Goal: Task Accomplishment & Management: Manage account settings

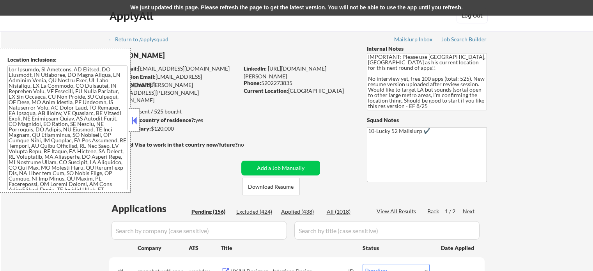
select select ""pending""
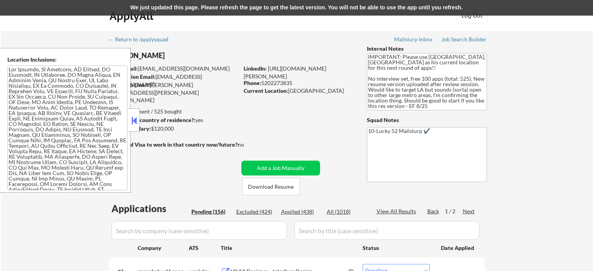
select select ""pending""
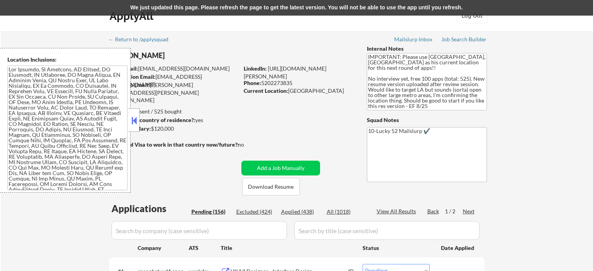
select select ""pending""
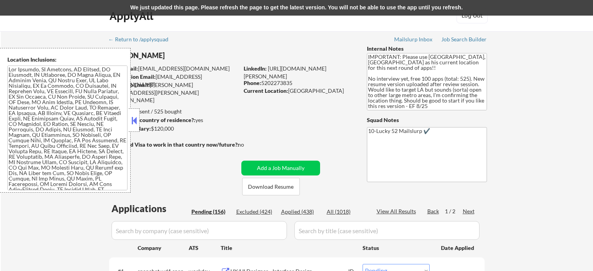
select select ""pending""
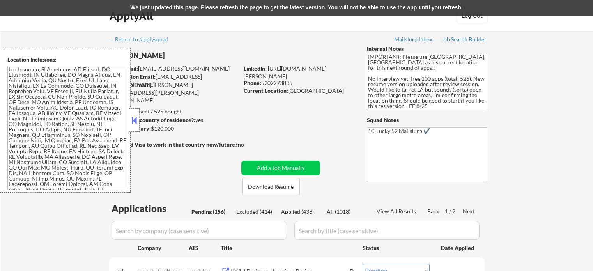
select select ""pending""
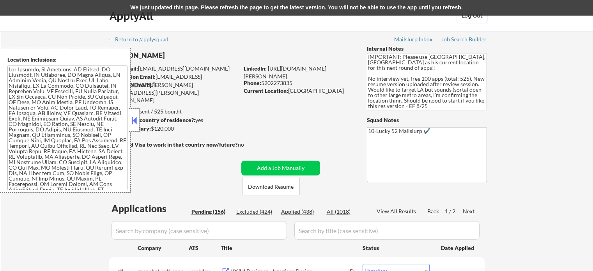
select select ""pending""
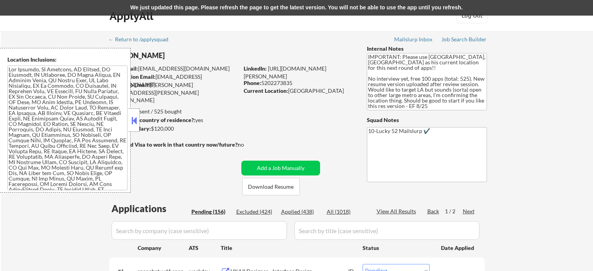
select select ""pending""
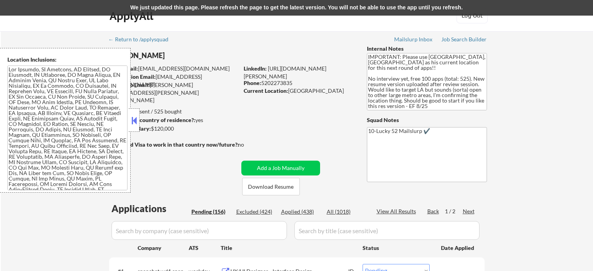
select select ""pending""
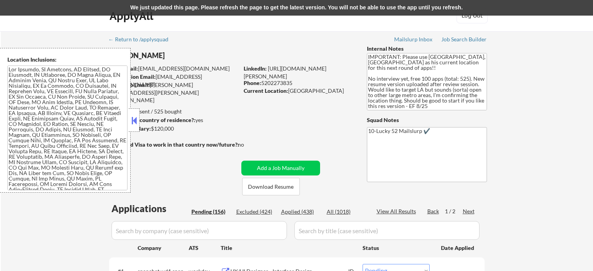
select select ""pending""
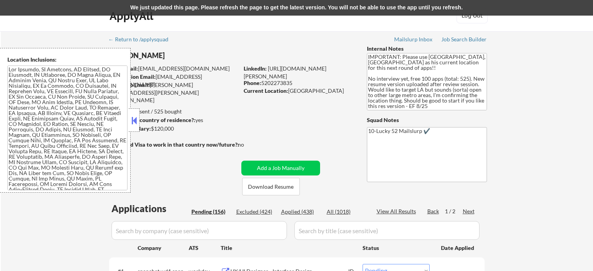
select select ""pending""
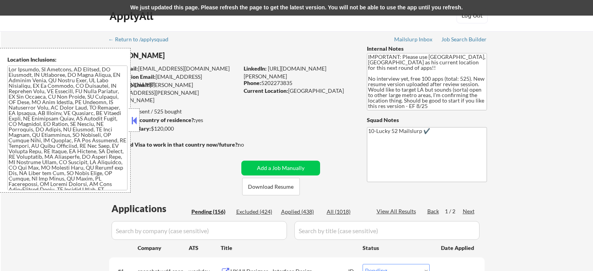
select select ""pending""
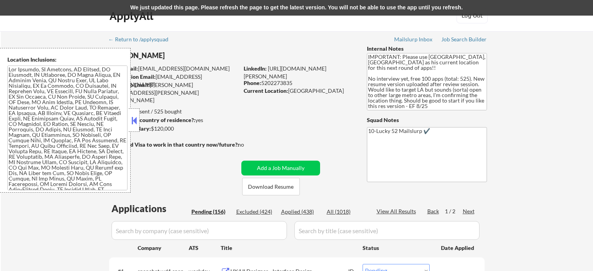
select select ""pending""
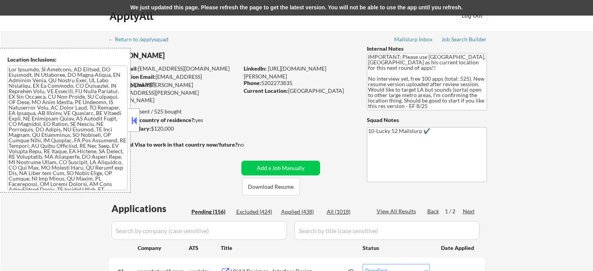
select select ""pending""
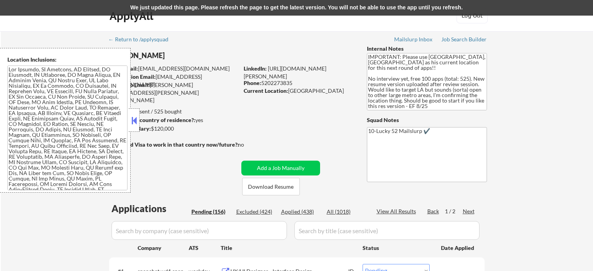
select select ""pending""
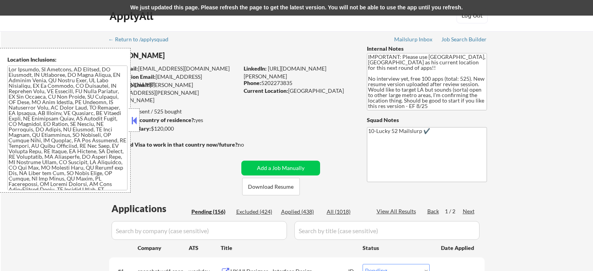
select select ""pending""
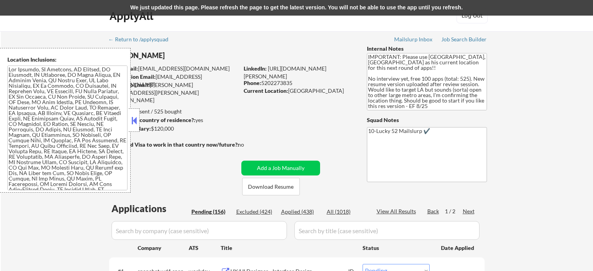
select select ""pending""
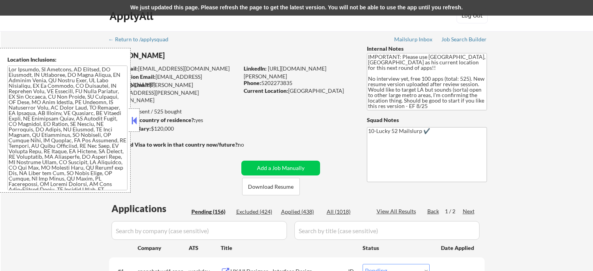
select select ""pending""
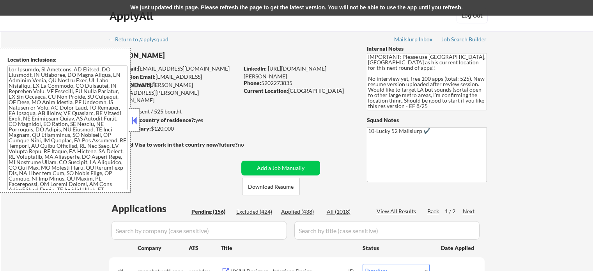
select select ""pending""
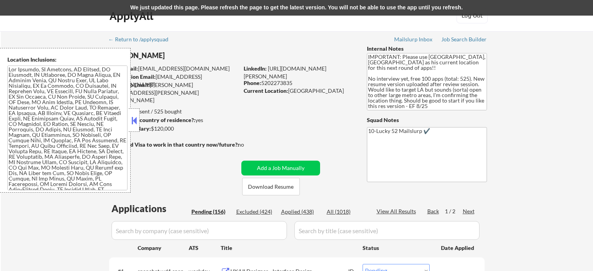
select select ""pending""
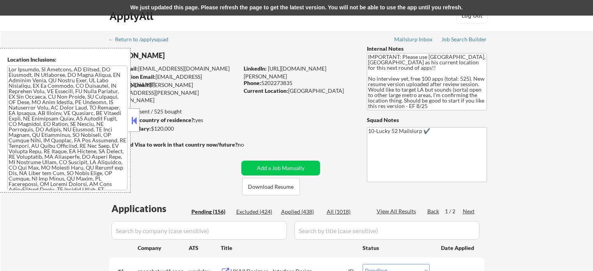
select select ""pending""
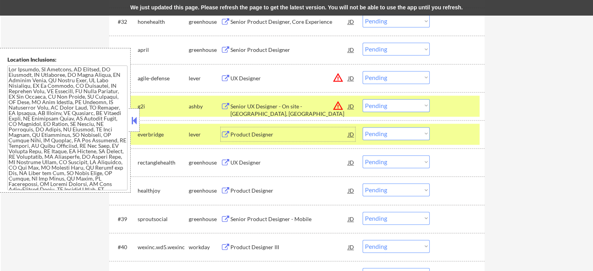
scroll to position [79, 0]
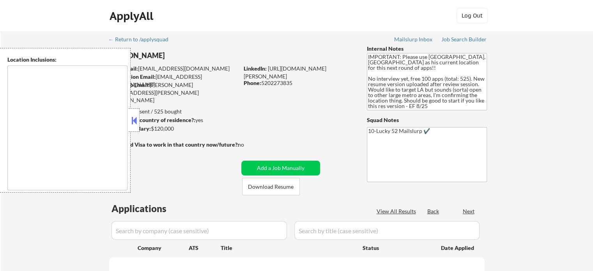
type textarea "Los Angeles, CA Glendale, CA Burbank, CA Pasadena, CA Inglewood, CA Santa Monic…"
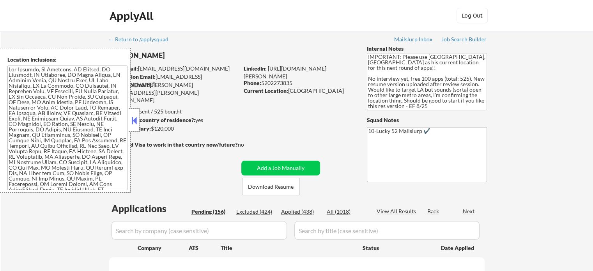
scroll to position [842, 0]
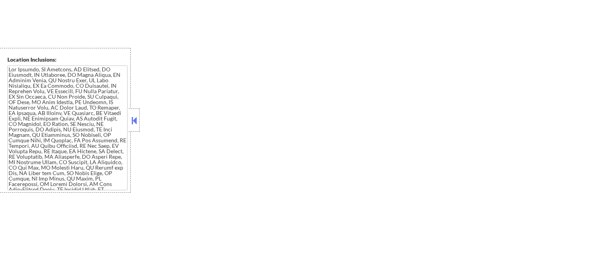
select select ""pending""
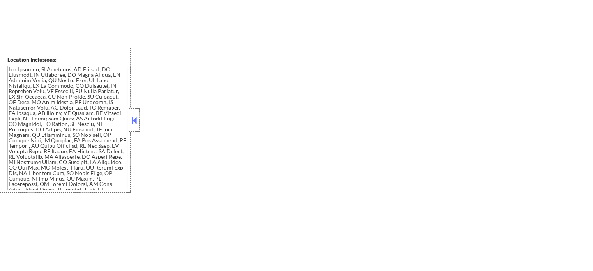
select select ""pending""
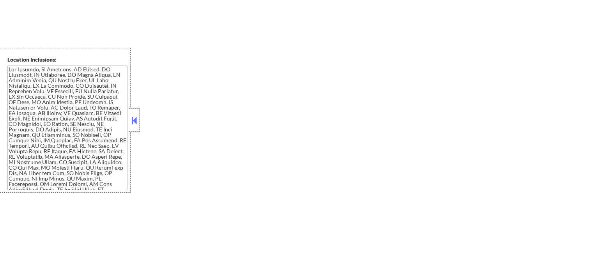
select select ""pending""
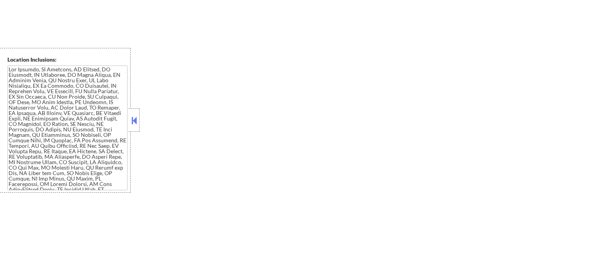
select select ""pending""
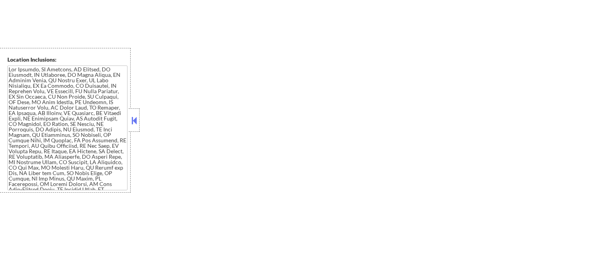
select select ""pending""
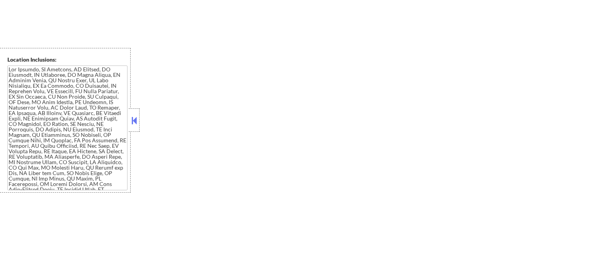
select select ""pending""
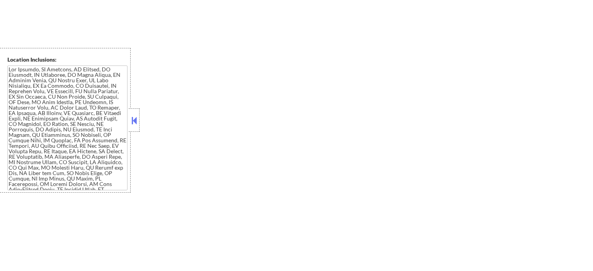
select select ""pending""
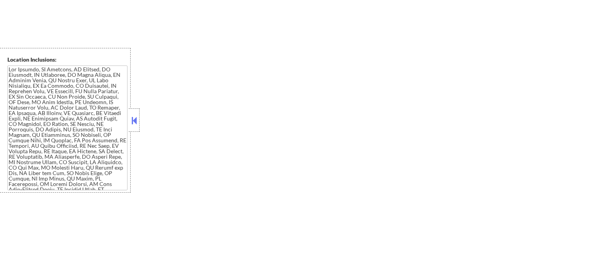
select select ""pending""
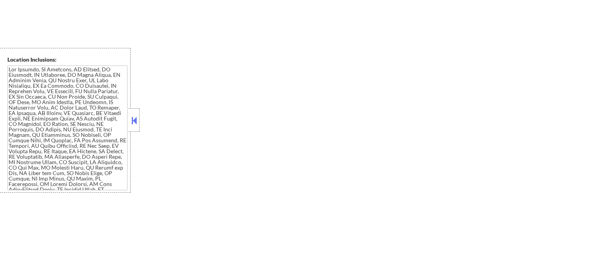
select select ""pending""
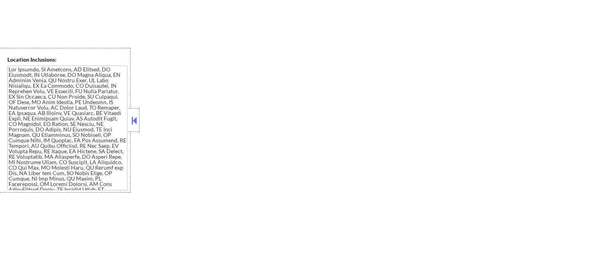
select select ""pending""
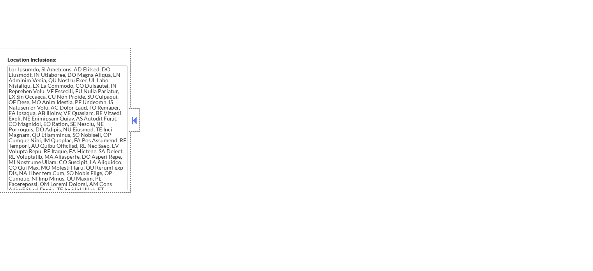
select select ""pending""
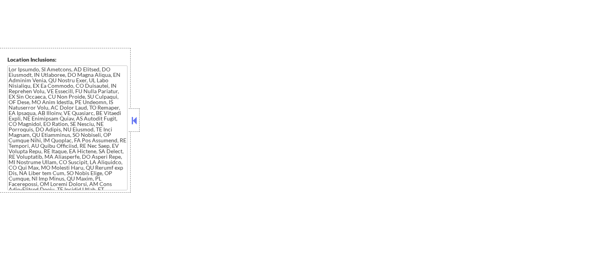
select select ""pending""
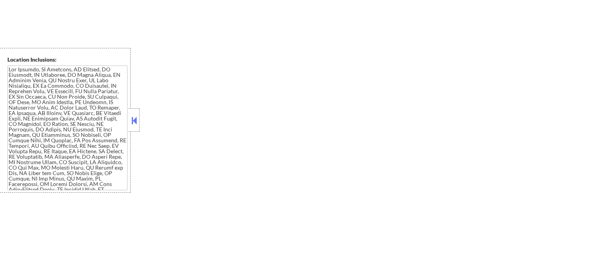
select select ""pending""
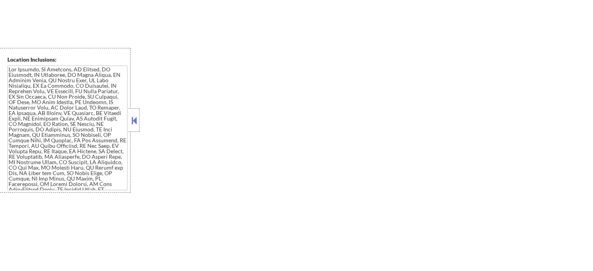
select select ""pending""
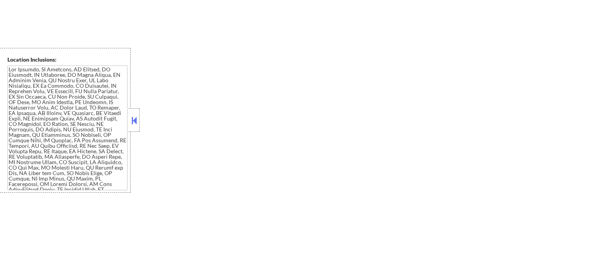
select select ""pending""
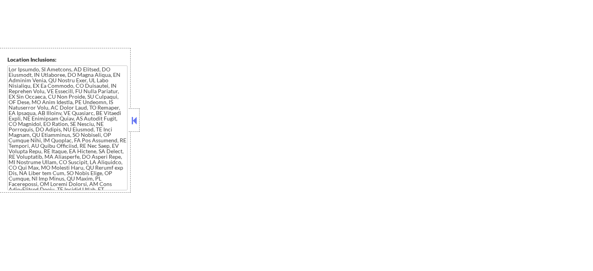
select select ""pending""
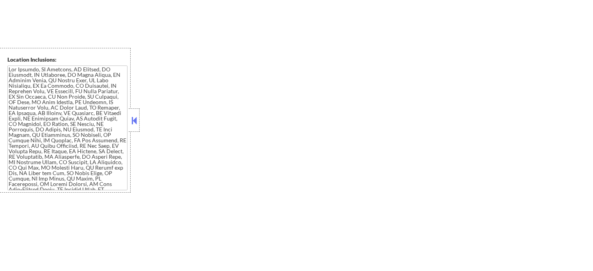
select select ""pending""
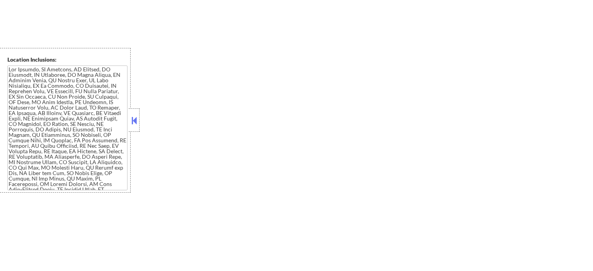
select select ""pending""
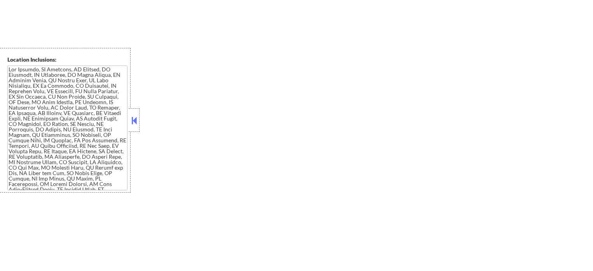
select select ""pending""
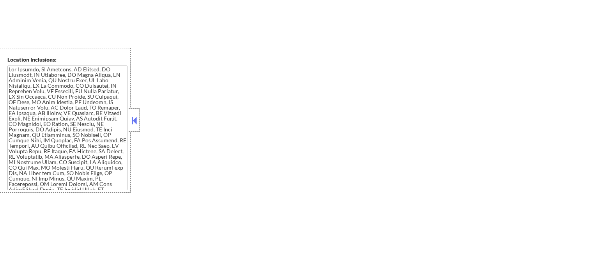
select select ""pending""
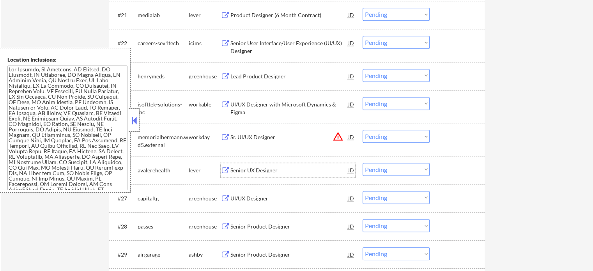
click at [270, 169] on div "Senior UX Designer" at bounding box center [289, 170] width 118 height 8
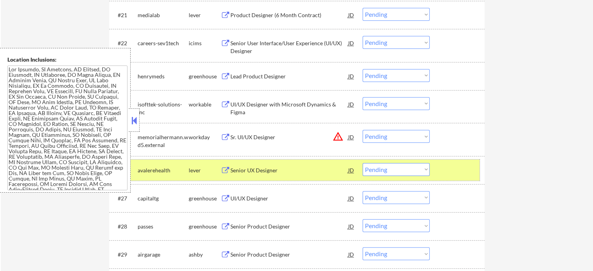
drag, startPoint x: 443, startPoint y: 167, endPoint x: 325, endPoint y: 171, distance: 118.1
click at [443, 168] on div at bounding box center [458, 170] width 34 height 14
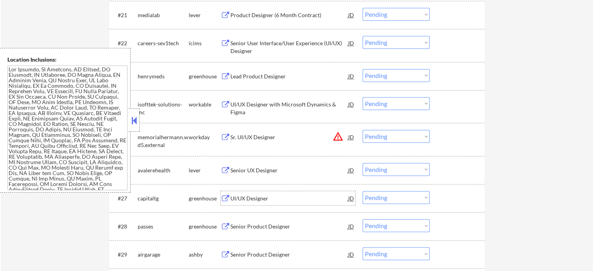
click at [259, 194] on div "UI/UX Designer" at bounding box center [289, 198] width 118 height 14
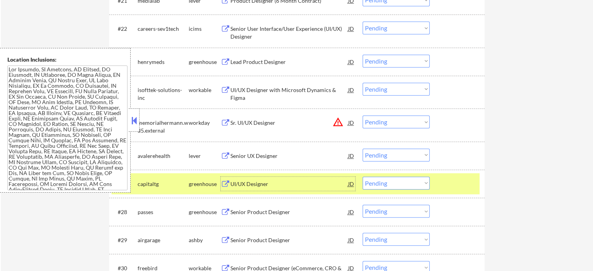
scroll to position [959, 0]
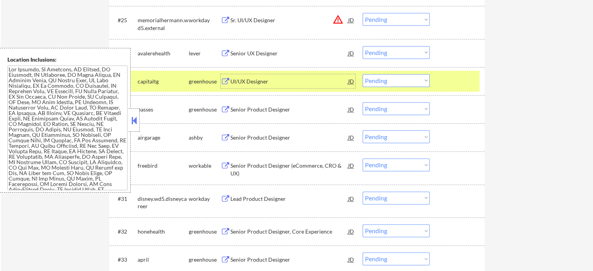
click at [239, 115] on div "Senior Product Designer" at bounding box center [289, 109] width 118 height 14
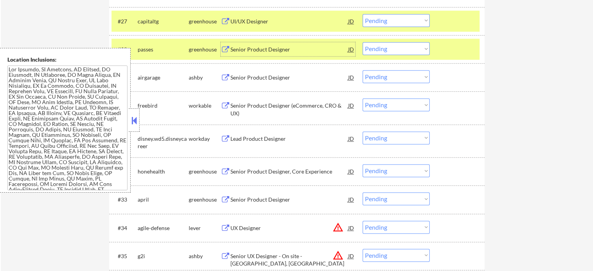
scroll to position [1076, 0]
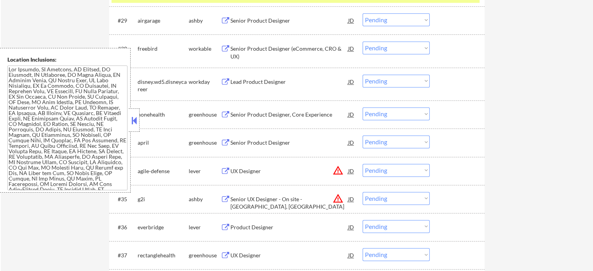
click at [255, 81] on div "Lead Product Designer" at bounding box center [289, 82] width 118 height 8
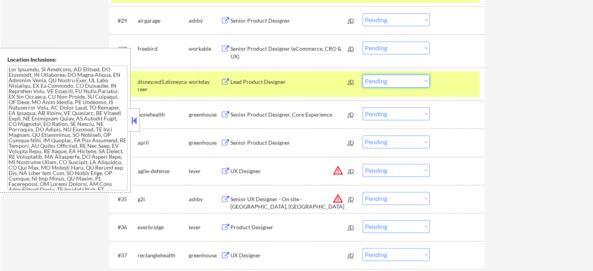
click at [384, 81] on select "Choose an option... Pending Applied Excluded (Questions) Excluded (Expired) Exc…" at bounding box center [395, 80] width 67 height 13
click at [362, 74] on select "Choose an option... Pending Applied Excluded (Questions) Excluded (Expired) Exc…" at bounding box center [395, 80] width 67 height 13
click at [443, 73] on div "#31 disney.wd5.disneycareer workday Lead Product Designer JD Choose an option..…" at bounding box center [295, 84] width 368 height 26
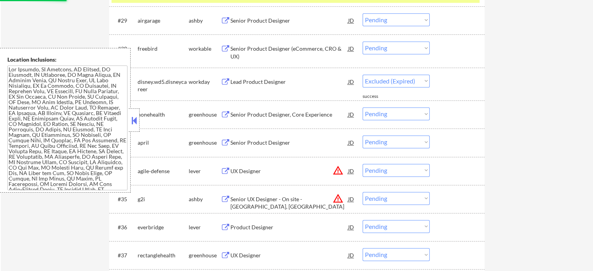
select select ""pending""
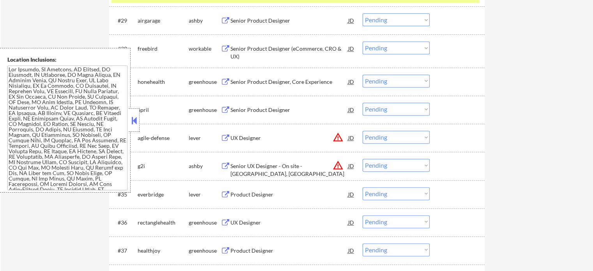
scroll to position [1193, 0]
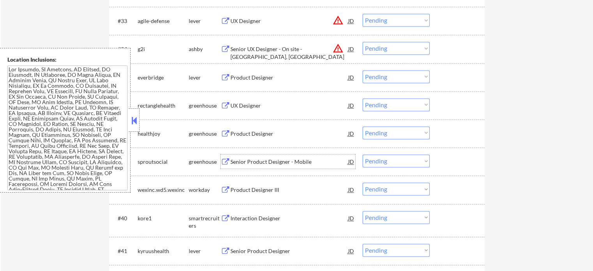
click at [258, 158] on div "Senior Product Designer - Mobile" at bounding box center [289, 162] width 118 height 8
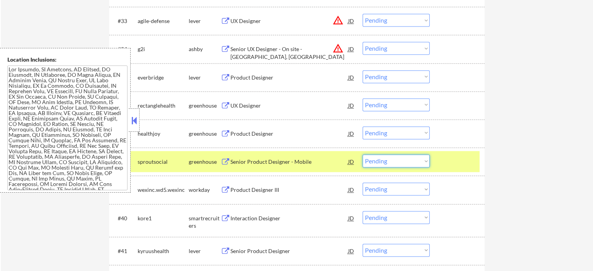
click at [413, 166] on select "Choose an option... Pending Applied Excluded (Questions) Excluded (Expired) Exc…" at bounding box center [395, 160] width 67 height 13
click at [362, 154] on select "Choose an option... Pending Applied Excluded (Questions) Excluded (Expired) Exc…" at bounding box center [395, 160] width 67 height 13
click at [462, 163] on div at bounding box center [458, 161] width 34 height 14
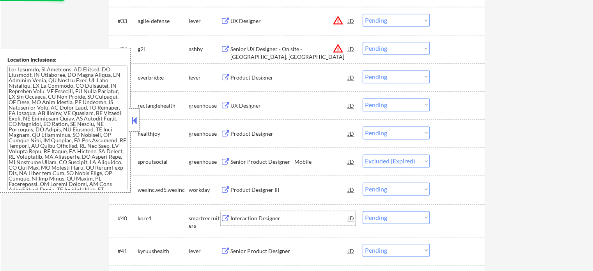
click at [267, 217] on div "Interaction Designer" at bounding box center [289, 218] width 118 height 8
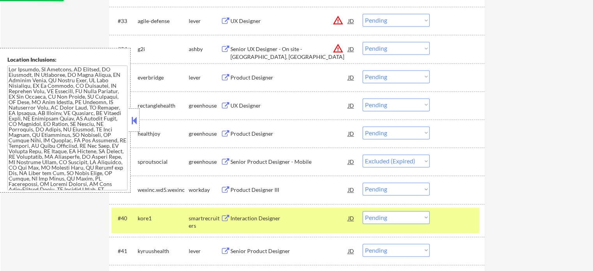
select select ""pending""
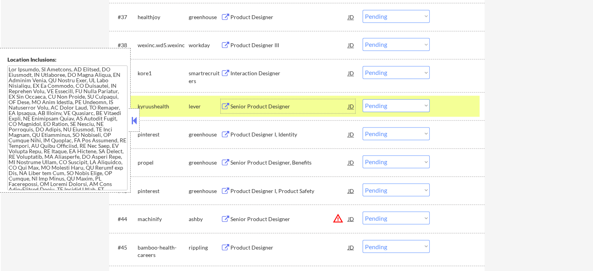
scroll to position [1310, 0]
click at [460, 112] on div "#40 kyruushealth lever Senior Product Designer JD Choose an option... Pending A…" at bounding box center [295, 105] width 368 height 21
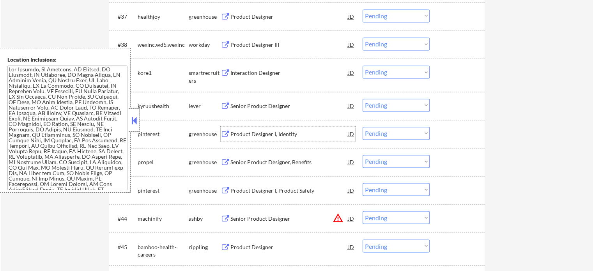
click at [260, 138] on div "Product Designer I, Identity" at bounding box center [289, 134] width 118 height 14
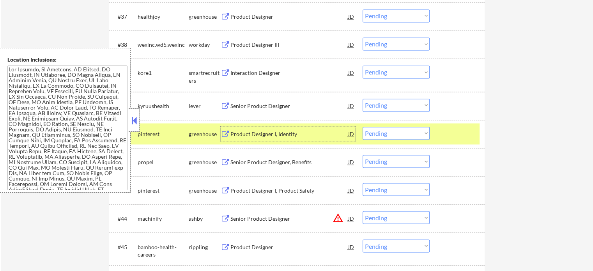
click at [392, 134] on select "Choose an option... Pending Applied Excluded (Questions) Excluded (Expired) Exc…" at bounding box center [395, 133] width 67 height 13
click at [362, 127] on select "Choose an option... Pending Applied Excluded (Questions) Excluded (Expired) Exc…" at bounding box center [395, 133] width 67 height 13
click at [459, 134] on div at bounding box center [458, 134] width 34 height 14
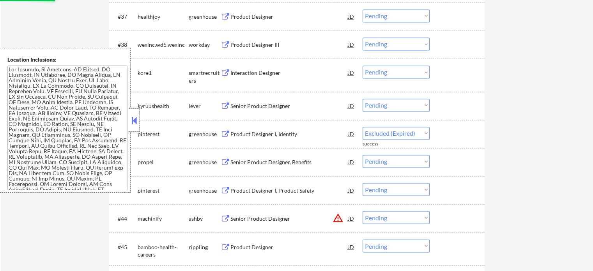
select select ""pending""
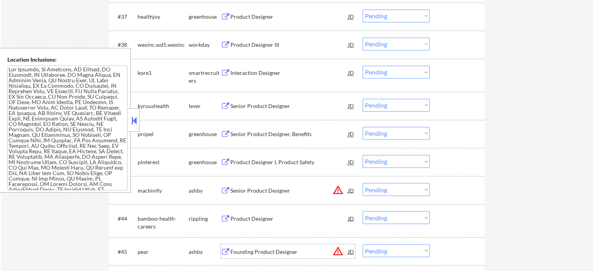
click at [272, 252] on div "Founding Product Designer" at bounding box center [289, 251] width 118 height 8
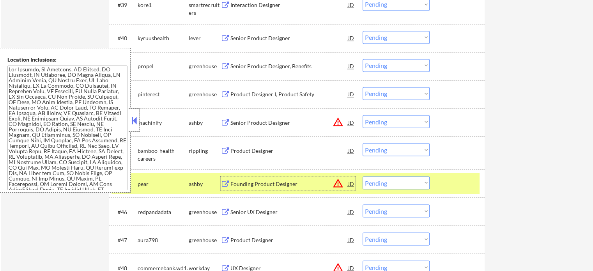
scroll to position [1388, 0]
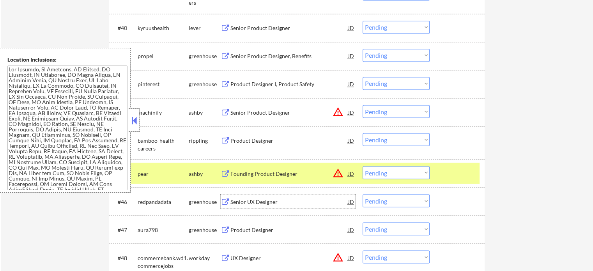
click at [265, 205] on div "Senior UX Designer" at bounding box center [289, 202] width 118 height 8
